Goal: Complete application form

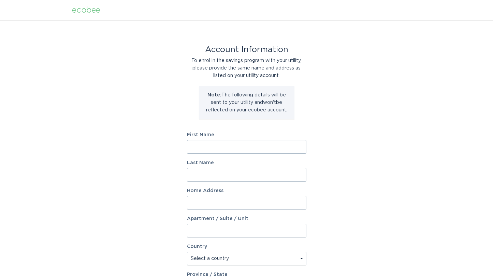
click at [261, 147] on input "First Name" at bounding box center [246, 147] width 119 height 14
type input "Damon"
type input "Markowski"
type input "7 Northern Spy Rd"
type input "Franklin"
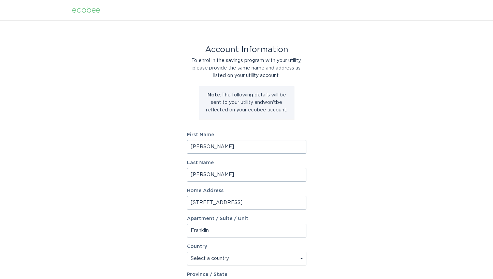
type input "Franklin"
type input "02038"
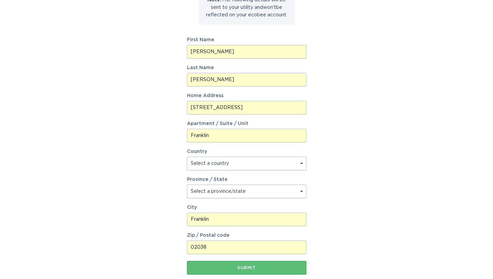
scroll to position [136, 0]
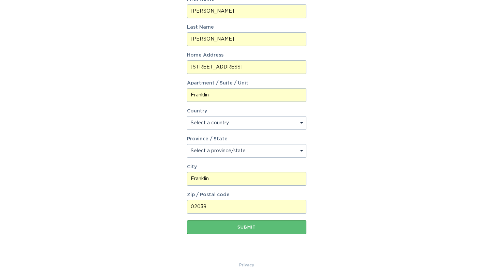
click at [281, 126] on select "Select a country Canada USA" at bounding box center [246, 123] width 119 height 14
select select "US"
click at [187, 116] on select "Select a country Canada USA" at bounding box center [246, 123] width 119 height 14
click at [251, 152] on select "Select a province/state Alabama Alaska American Samoa Arizona Arkansas Californ…" at bounding box center [246, 151] width 119 height 14
select select "MA"
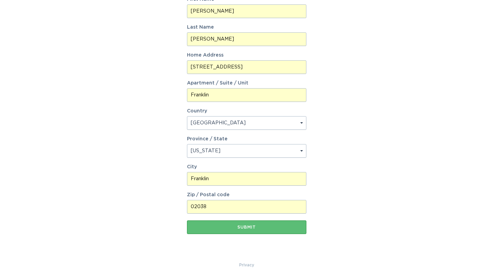
click at [187, 144] on select "Select a province/state Alabama Alaska American Samoa Arizona Arkansas Californ…" at bounding box center [246, 151] width 119 height 14
click at [269, 227] on div "Submit" at bounding box center [246, 228] width 113 height 4
